Goal: Transaction & Acquisition: Purchase product/service

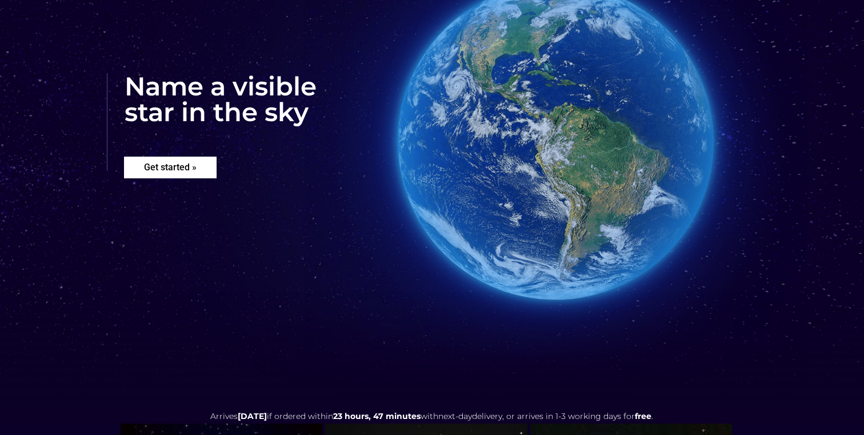
click at [160, 173] on rs-layer "Get started »" at bounding box center [170, 168] width 93 height 22
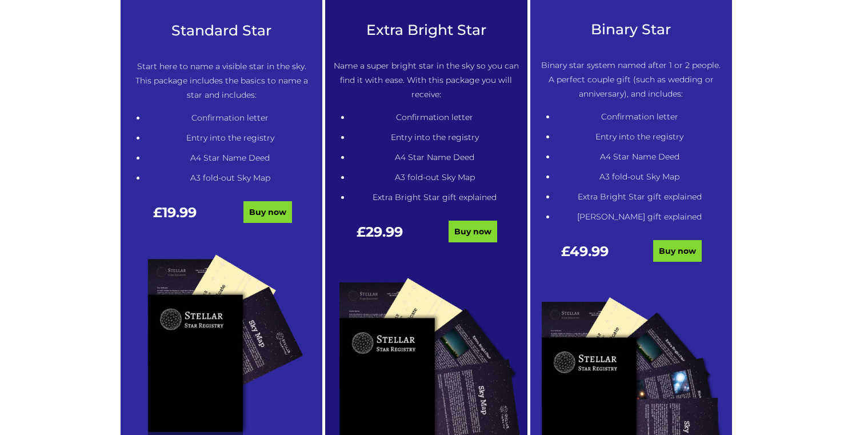
scroll to position [680, 0]
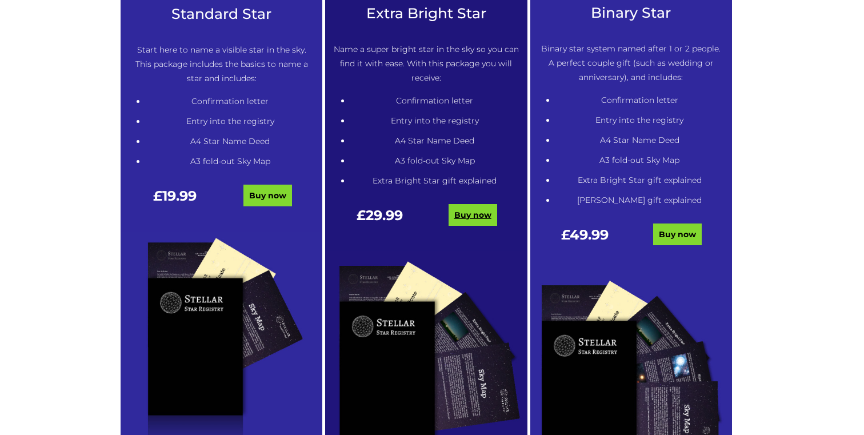
click at [466, 211] on link "Buy now" at bounding box center [472, 215] width 49 height 22
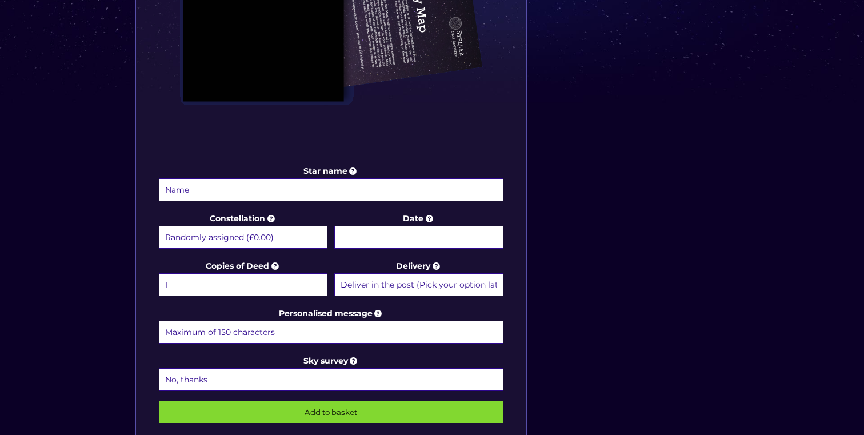
scroll to position [451, 0]
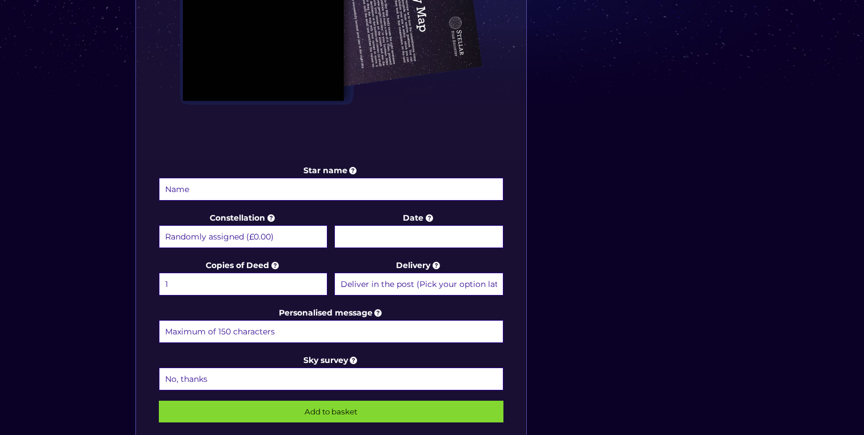
click at [202, 233] on select "Randomly assigned (£0.00) Aquarius - [DATE] - [DATE] (+£9.99) Aries - [DATE] - …" at bounding box center [243, 236] width 169 height 23
select select "Libra - [DATE] - [DATE] (+£9.99)"
click at [159, 225] on select "Randomly assigned (£0.00) Aquarius - [DATE] - [DATE] (+£9.99) Aries - [DATE] - …" at bounding box center [243, 236] width 169 height 23
click at [412, 278] on select "Deliver in the post (Pick your option later) Deliver in the post and by Email (…" at bounding box center [418, 284] width 169 height 23
click at [334, 273] on select "Deliver in the post (Pick your option later) Deliver in the post and by Email (…" at bounding box center [418, 284] width 169 height 23
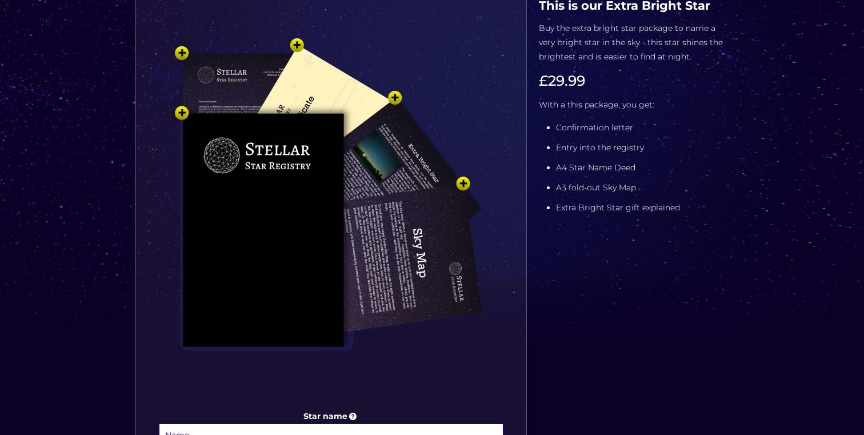
scroll to position [161, 0]
